Goal: Task Accomplishment & Management: Use online tool/utility

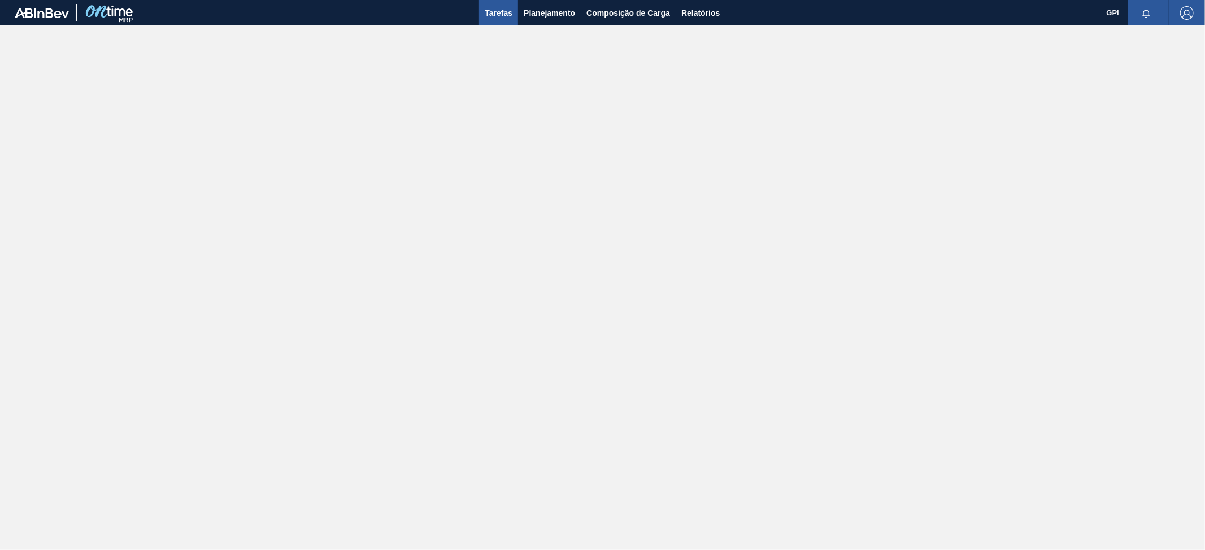
click at [503, 12] on span "Tarefas" at bounding box center [499, 13] width 28 height 14
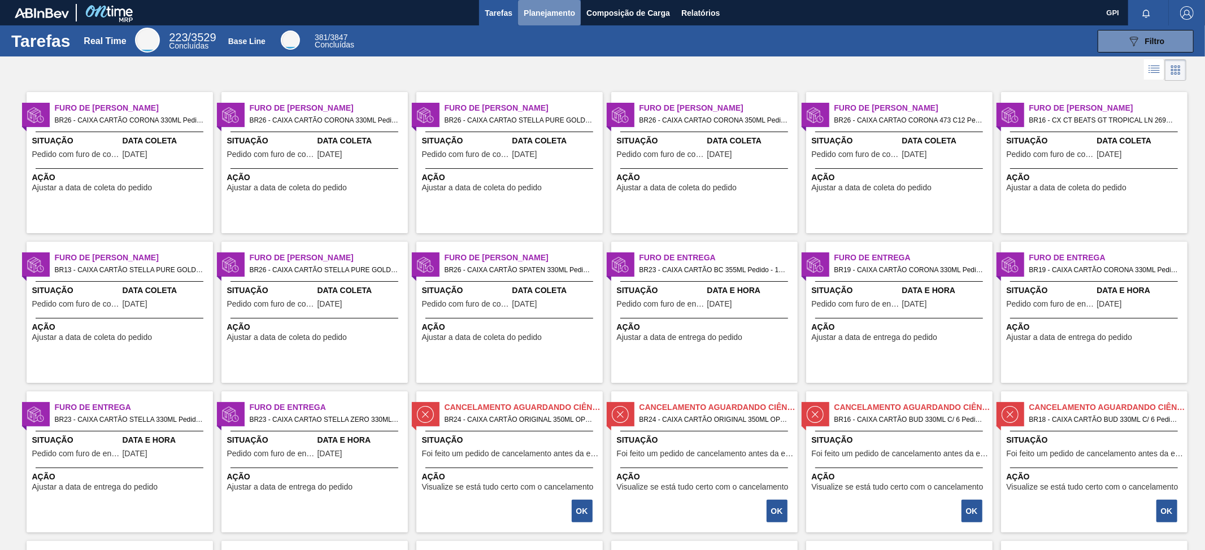
click at [529, 16] on span "Planejamento" at bounding box center [549, 13] width 51 height 14
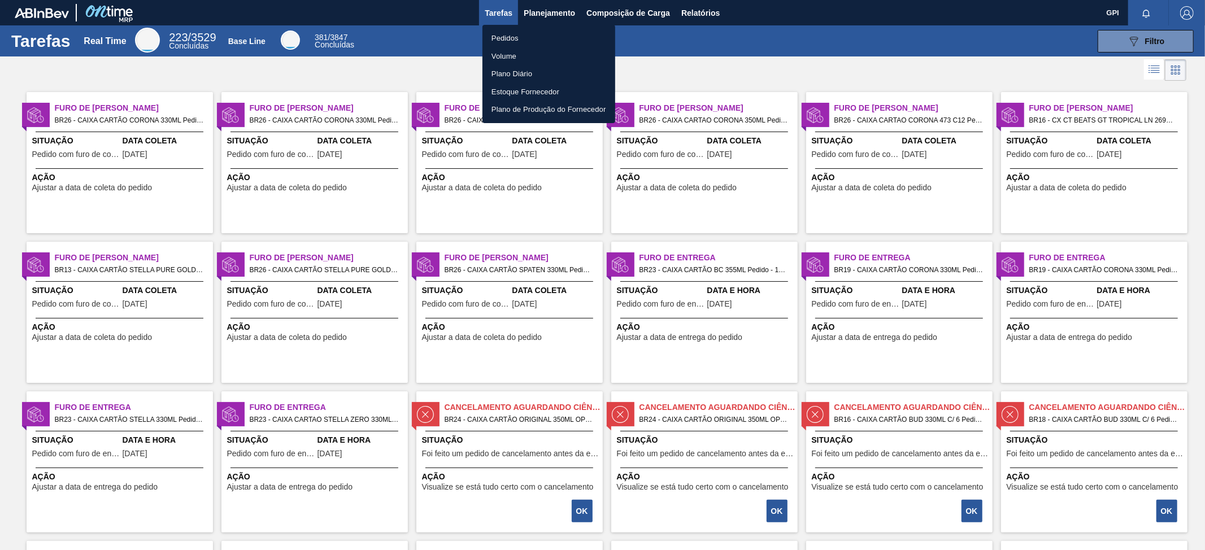
click at [665, 64] on div at bounding box center [602, 275] width 1205 height 550
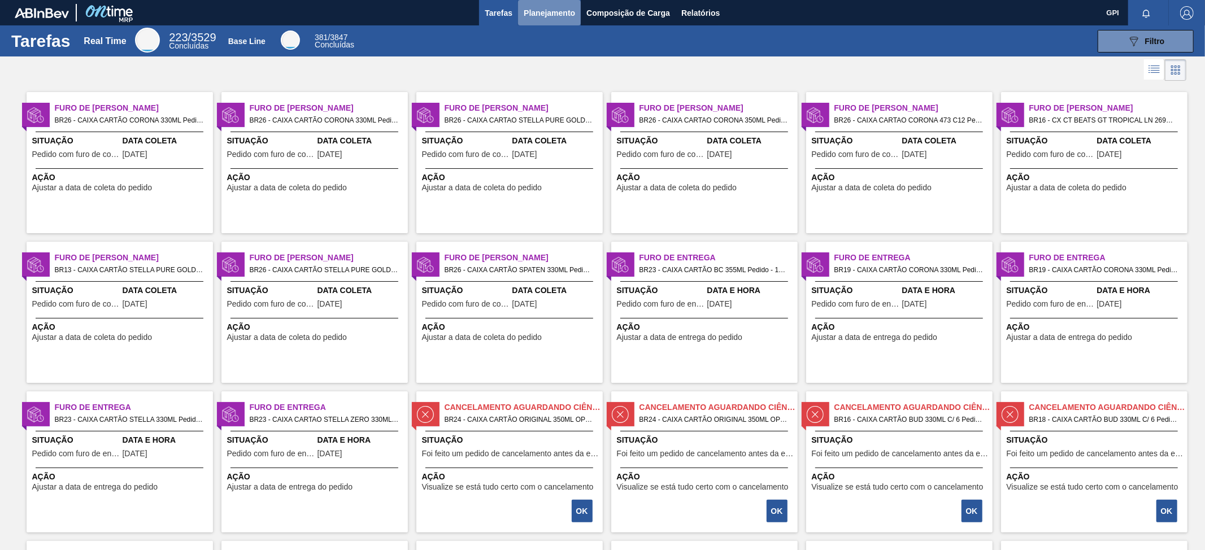
click at [559, 18] on span "Planejamento" at bounding box center [549, 13] width 51 height 14
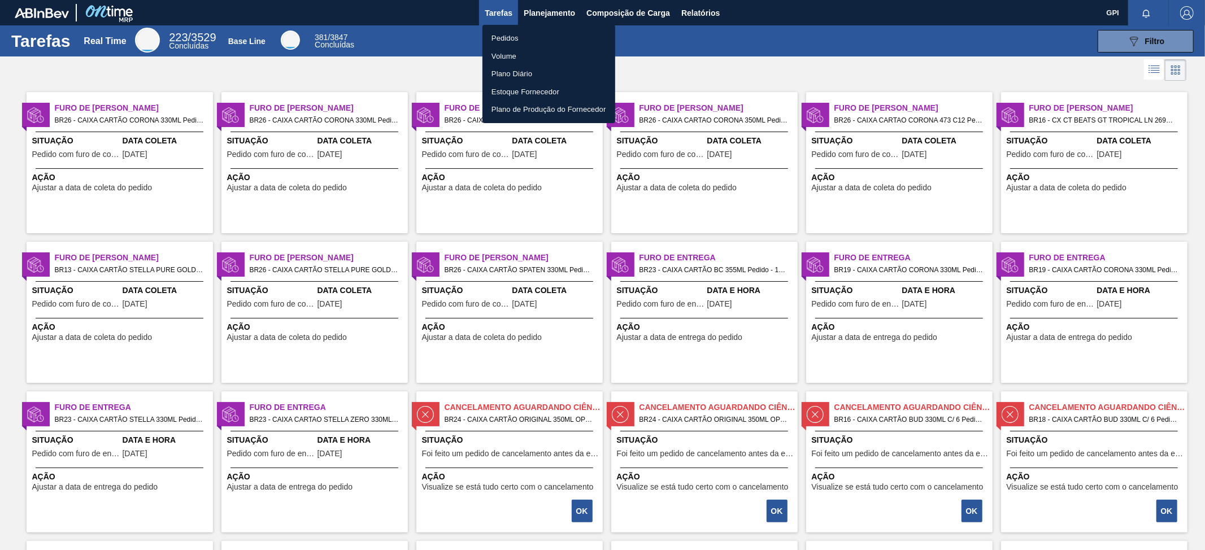
click at [667, 72] on div at bounding box center [602, 275] width 1205 height 550
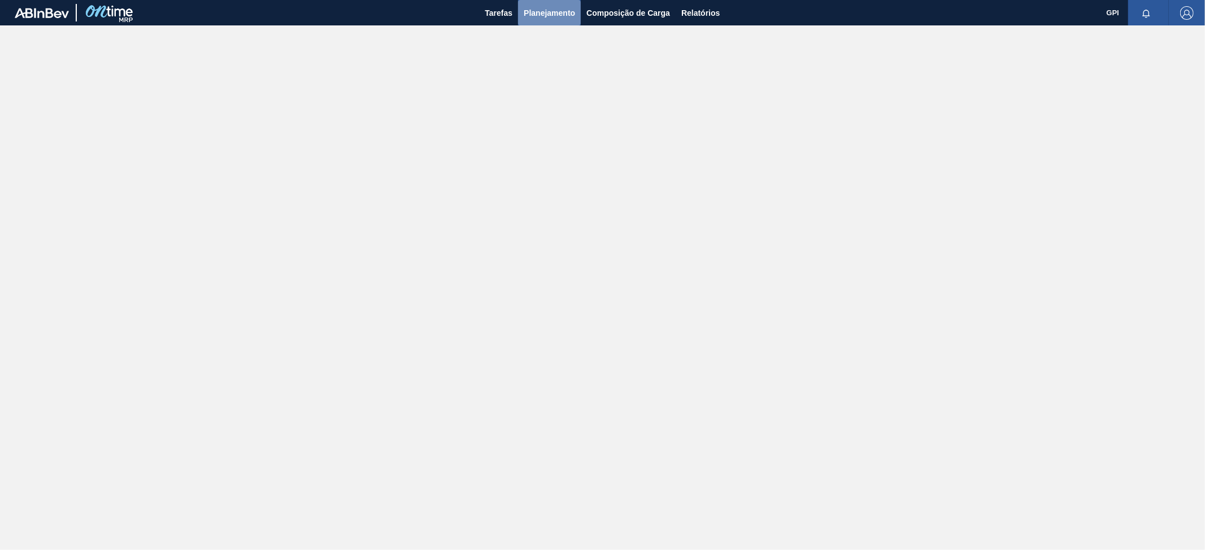
click at [542, 16] on span "Planejamento" at bounding box center [549, 13] width 51 height 14
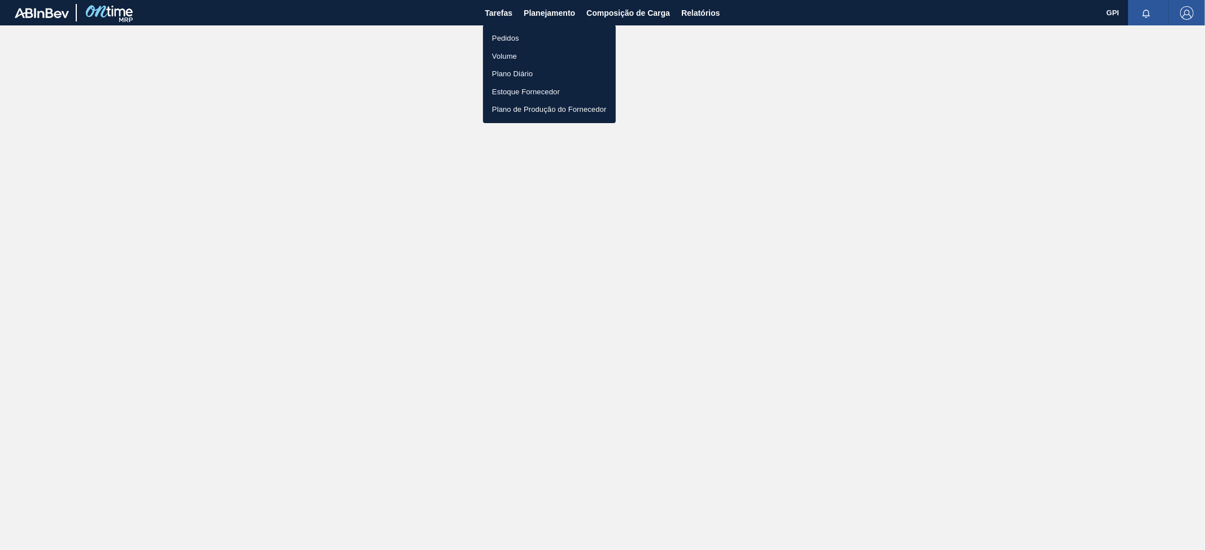
click at [536, 38] on li "Pedidos" at bounding box center [549, 38] width 133 height 18
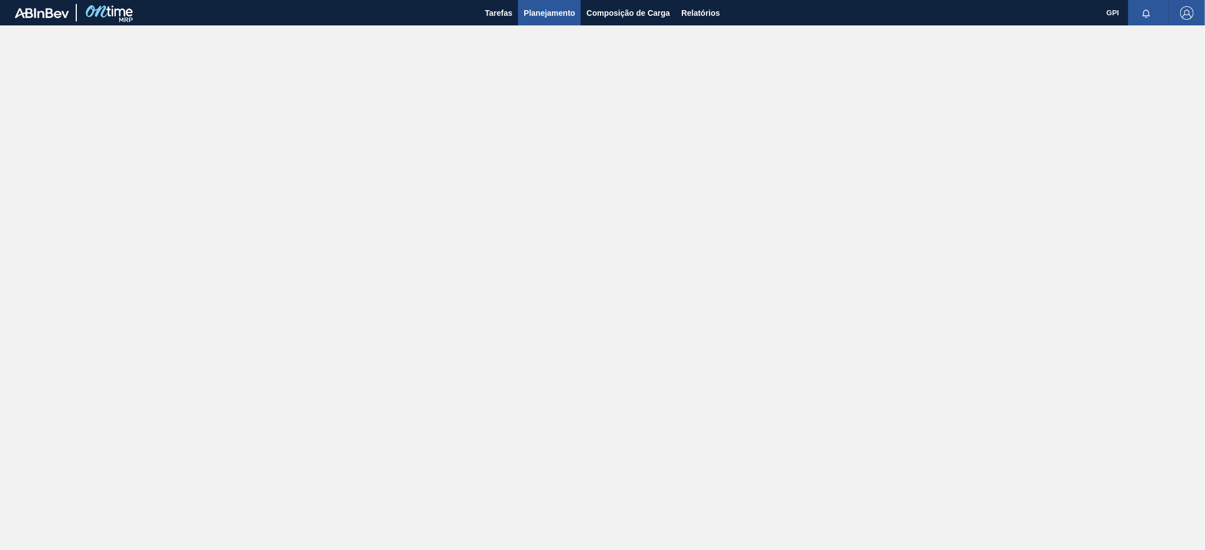
click at [559, 12] on span "Planejamento" at bounding box center [549, 13] width 51 height 14
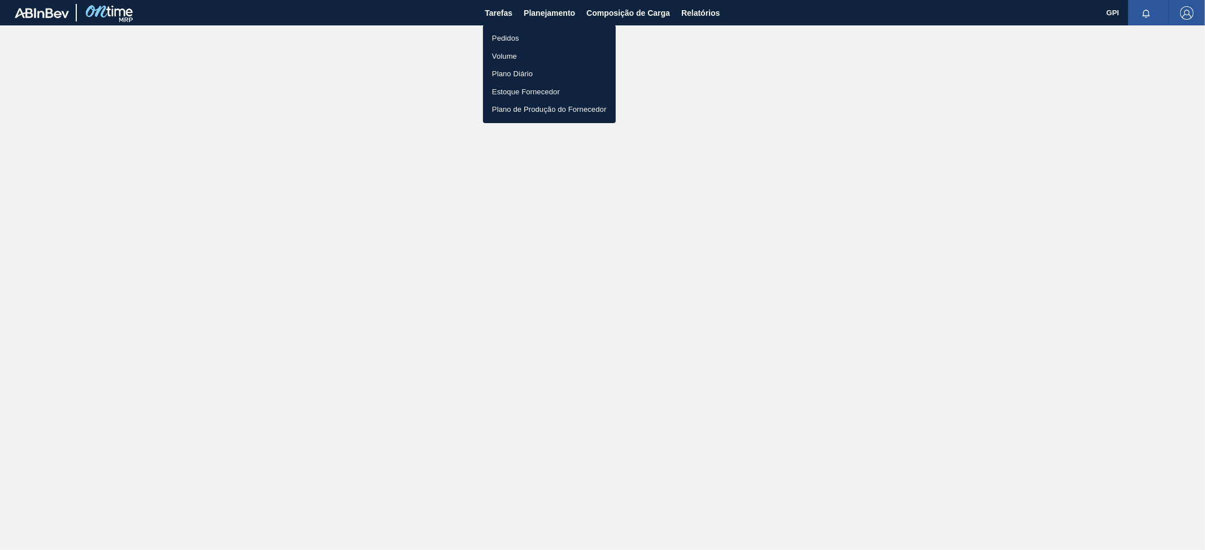
click at [521, 35] on li "Pedidos" at bounding box center [549, 38] width 133 height 18
